Goal: Information Seeking & Learning: Compare options

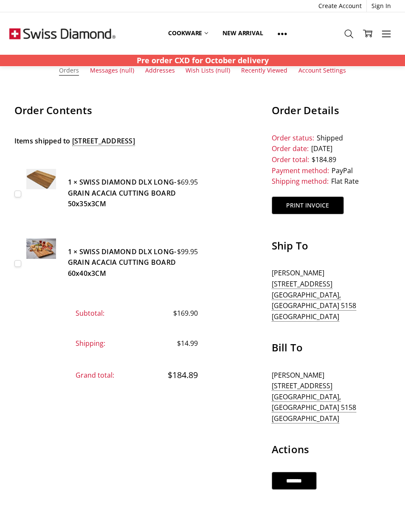
scroll to position [56, 0]
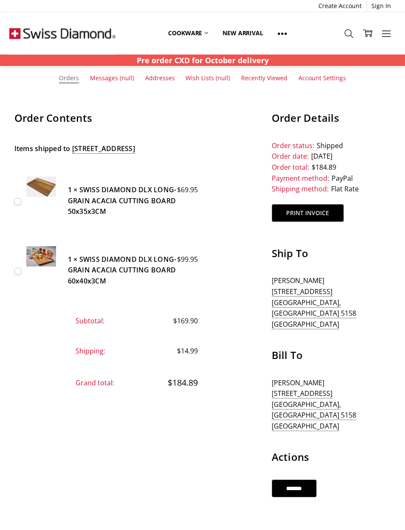
click at [101, 205] on h5 "1 × SWISS DIAMOND DLX LONG-GRAIN ACACIA CUTTING BOARD 50x35x3CM" at bounding box center [133, 201] width 130 height 33
click at [42, 197] on img at bounding box center [41, 187] width 30 height 20
click at [98, 215] on h5 "1 × SWISS DIAMOND DLX LONG-GRAIN ACACIA CUTTING BOARD 50x35x3CM" at bounding box center [133, 201] width 130 height 33
click at [100, 207] on h5 "1 × SWISS DIAMOND DLX LONG-GRAIN ACACIA CUTTING BOARD 50x35x3CM" at bounding box center [133, 201] width 130 height 33
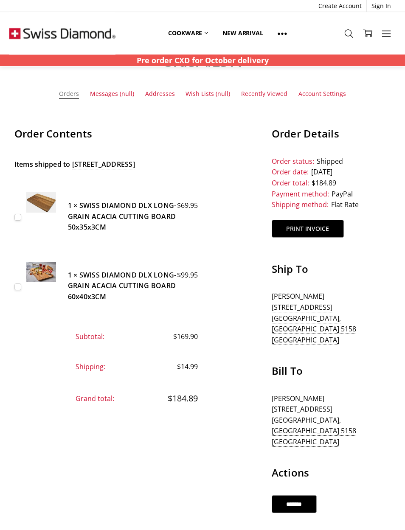
scroll to position [0, 0]
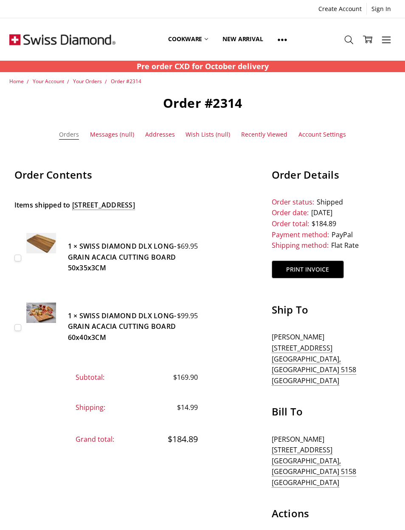
click at [15, 80] on span "Home" at bounding box center [16, 81] width 14 height 7
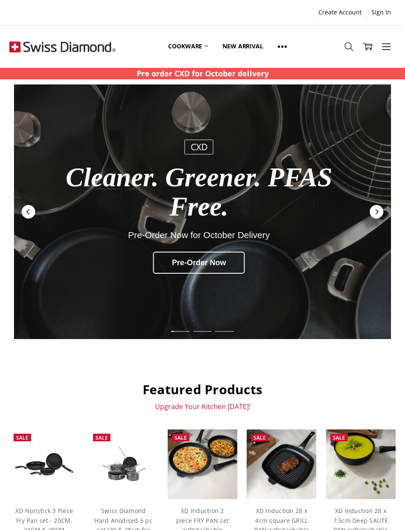
click at [200, 46] on link "Cookware" at bounding box center [188, 47] width 54 height 38
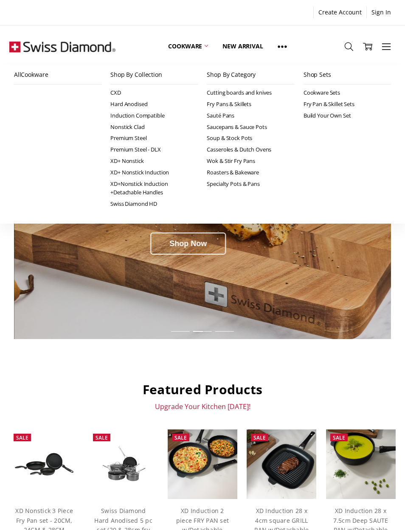
click at [215, 249] on div "Shop Now" at bounding box center [188, 244] width 76 height 22
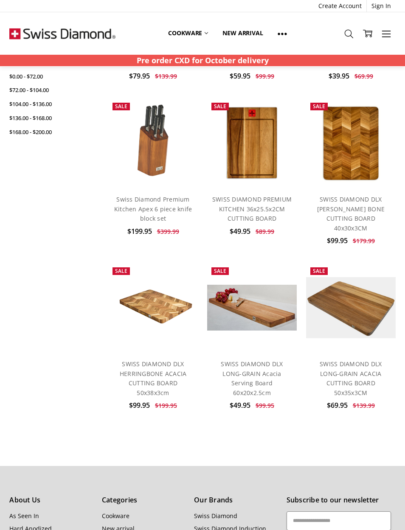
scroll to position [221, 0]
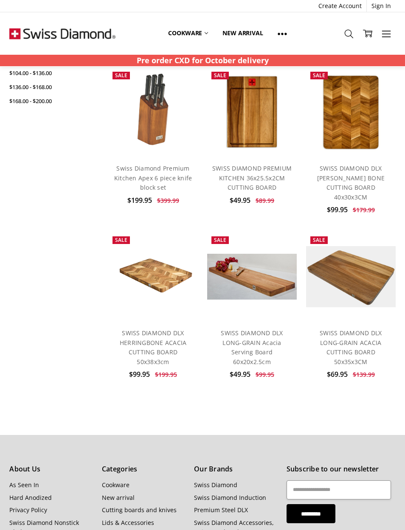
click at [349, 253] on img at bounding box center [351, 276] width 90 height 61
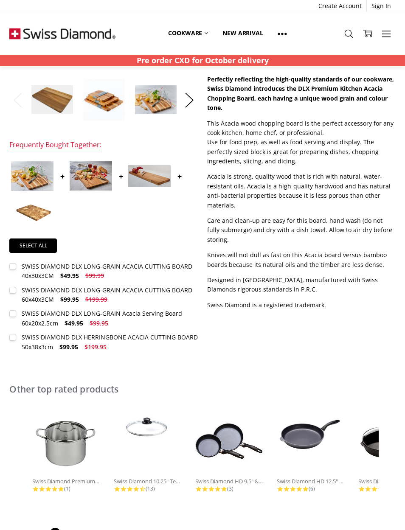
scroll to position [212, 0]
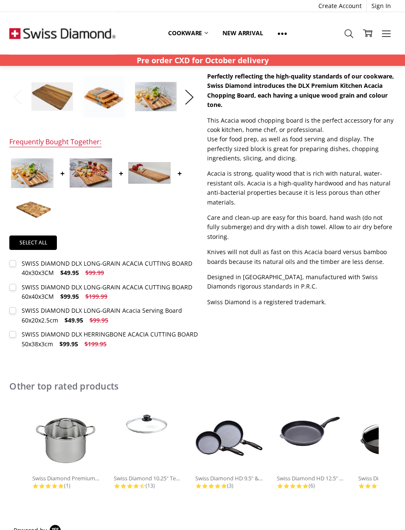
click at [43, 263] on div "SWISS DIAMOND DLX LONG-GRAIN ACACIA CUTTING BOARD 40x30x3CM" at bounding box center [107, 268] width 171 height 17
click at [44, 269] on div "SWISS DIAMOND DLX LONG-GRAIN ACACIA CUTTING BOARD 40x30x3CM" at bounding box center [107, 267] width 171 height 17
click at [40, 269] on div "SWISS DIAMOND DLX LONG-GRAIN ACACIA CUTTING BOARD 40x30x3CM" at bounding box center [107, 267] width 171 height 17
click at [101, 268] on label "SWISS DIAMOND DLX LONG-GRAIN ACACIA CUTTING BOARD 40x30x3CM $49.95 $99.99 MSRP:…" at bounding box center [103, 268] width 188 height 19
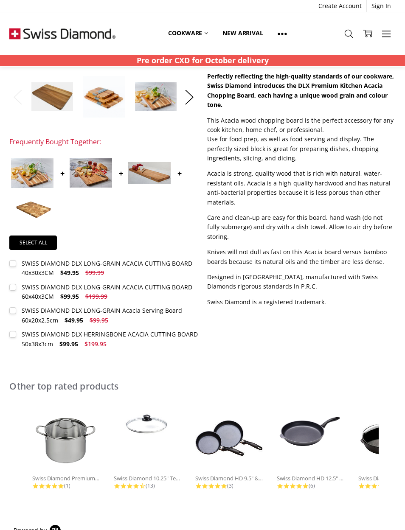
click at [107, 264] on div "SWISS DIAMOND DLX LONG-GRAIN ACACIA CUTTING BOARD 40x30x3CM" at bounding box center [107, 267] width 171 height 17
click at [31, 219] on img at bounding box center [32, 210] width 42 height 28
click at [29, 210] on img at bounding box center [32, 210] width 42 height 28
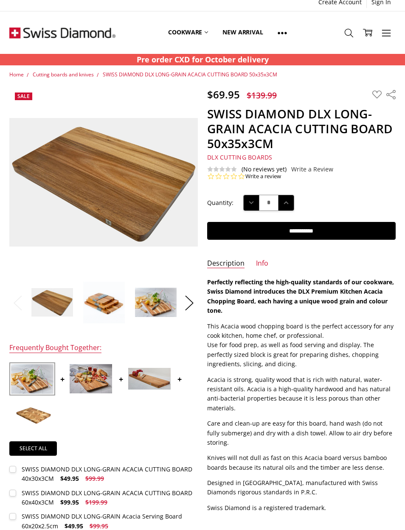
scroll to position [0, 0]
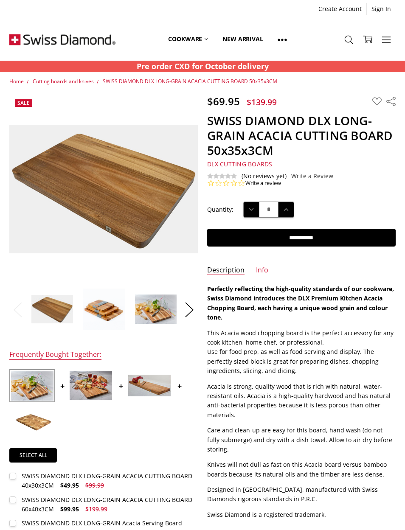
click at [59, 84] on span "Cutting boards and knives" at bounding box center [63, 81] width 61 height 7
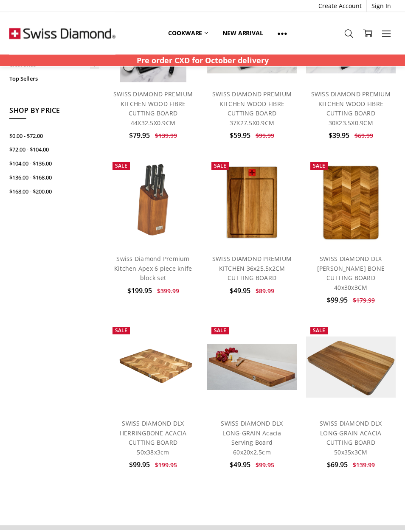
scroll to position [169, 0]
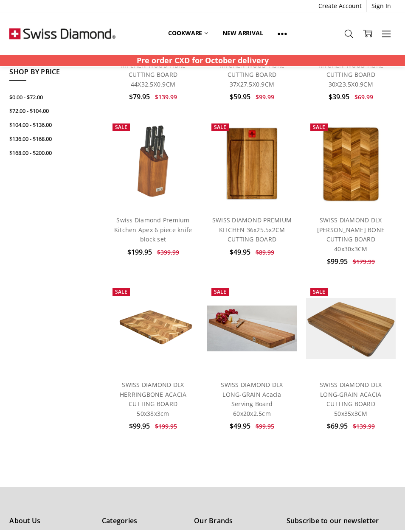
click at [269, 228] on link "SWISS DIAMOND PREMIUM KITCHEN 36x25.5x2CM CUTTING BOARD" at bounding box center [251, 229] width 79 height 27
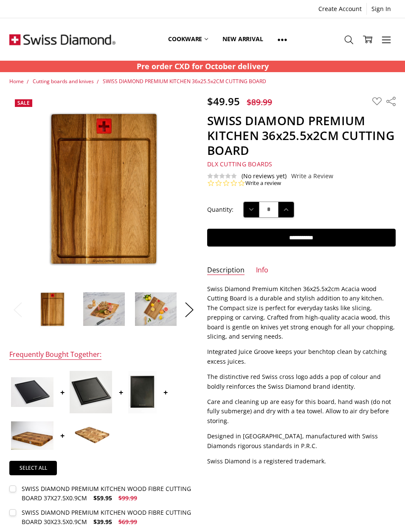
click at [87, 225] on img at bounding box center [217, 366] width 416 height 543
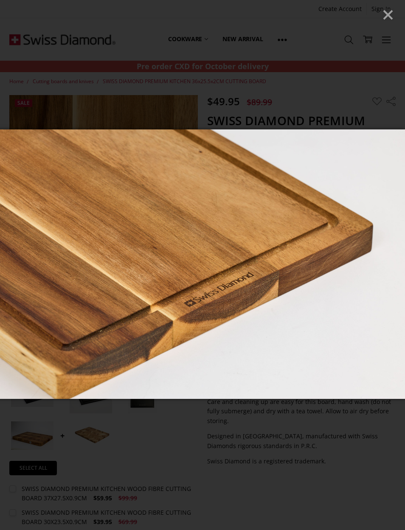
click at [390, 12] on line "Close" at bounding box center [388, 15] width 8 height 8
